Goal: Information Seeking & Learning: Learn about a topic

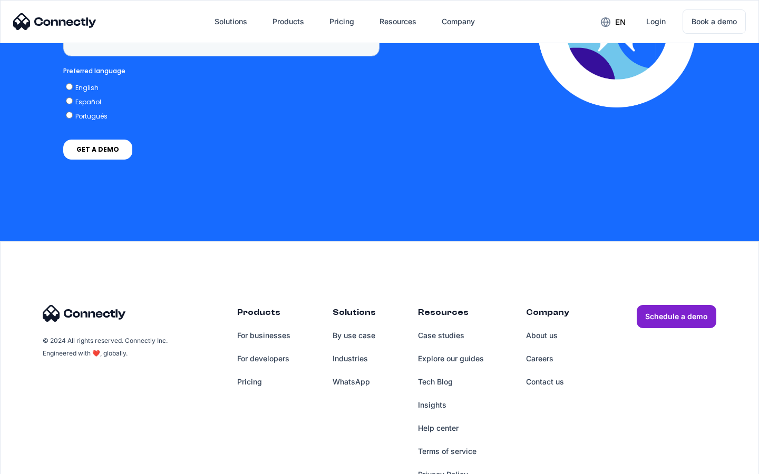
scroll to position [3072, 0]
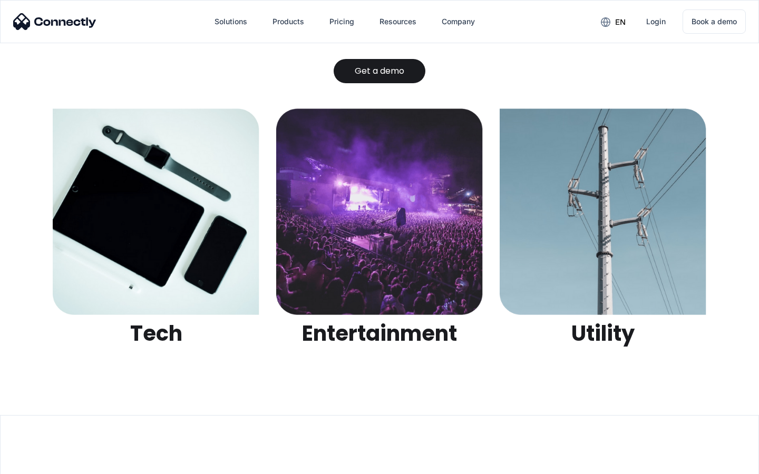
scroll to position [3323, 0]
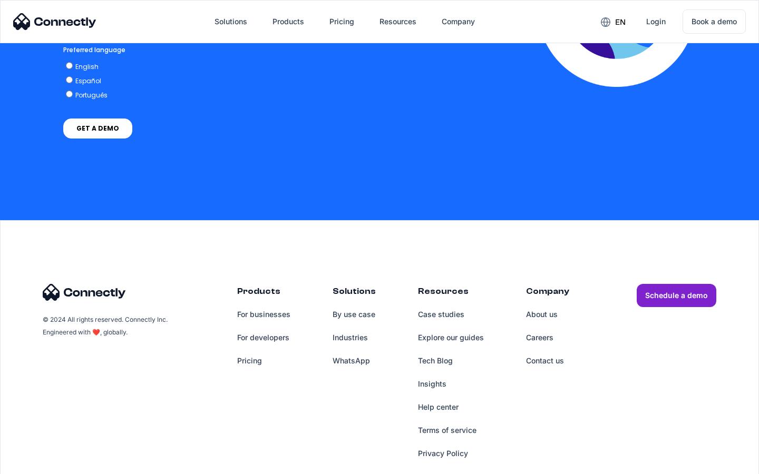
scroll to position [2324, 0]
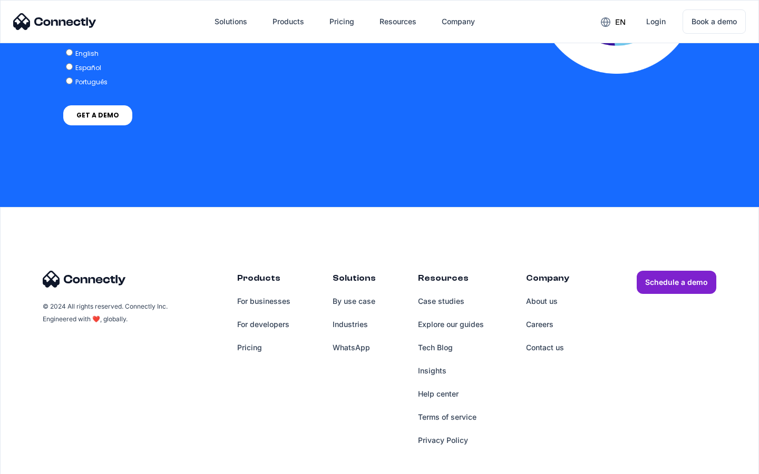
scroll to position [2312, 0]
